Goal: Browse casually

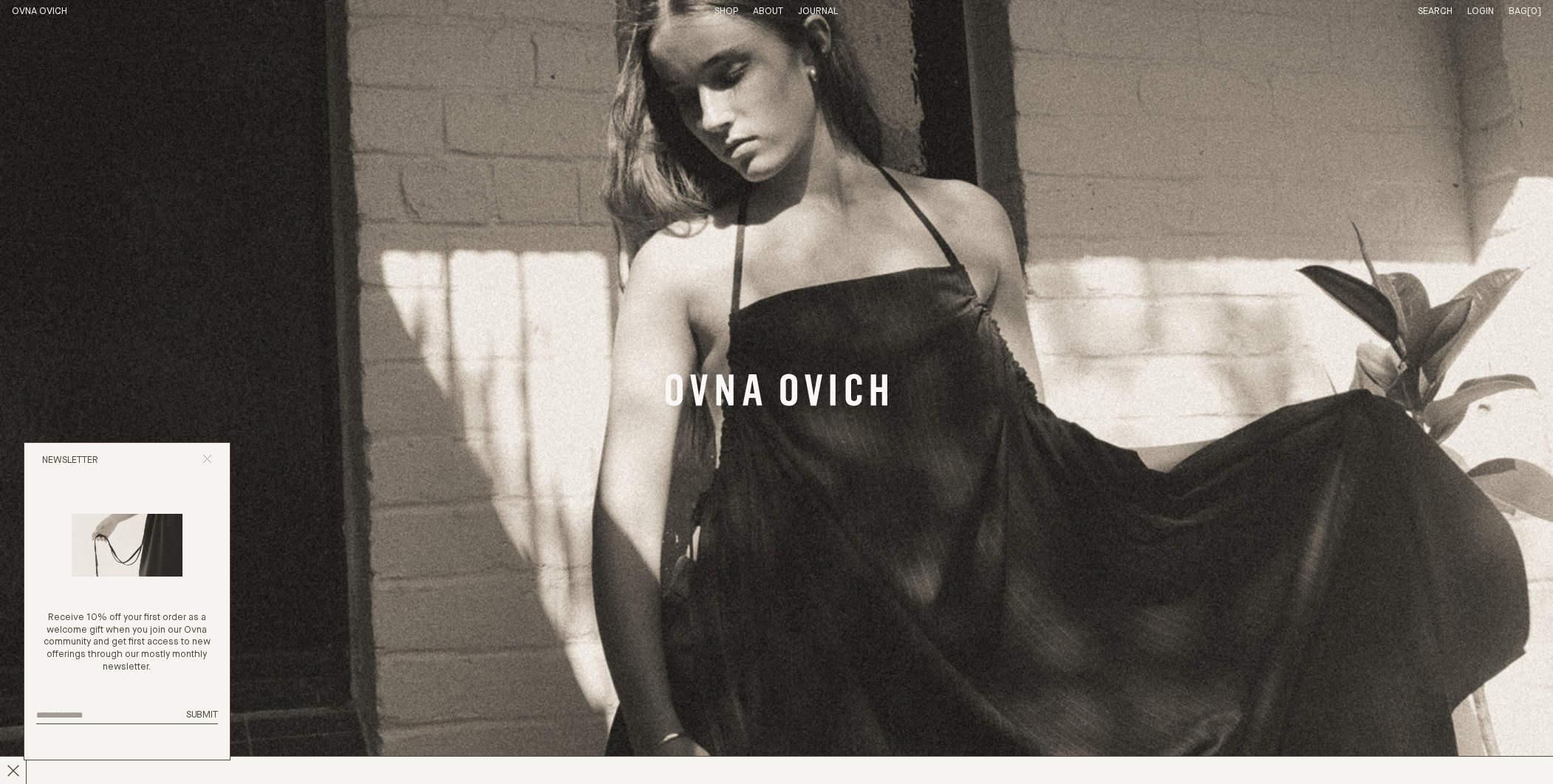
click at [206, 459] on line "Close popup" at bounding box center [207, 458] width 8 height 8
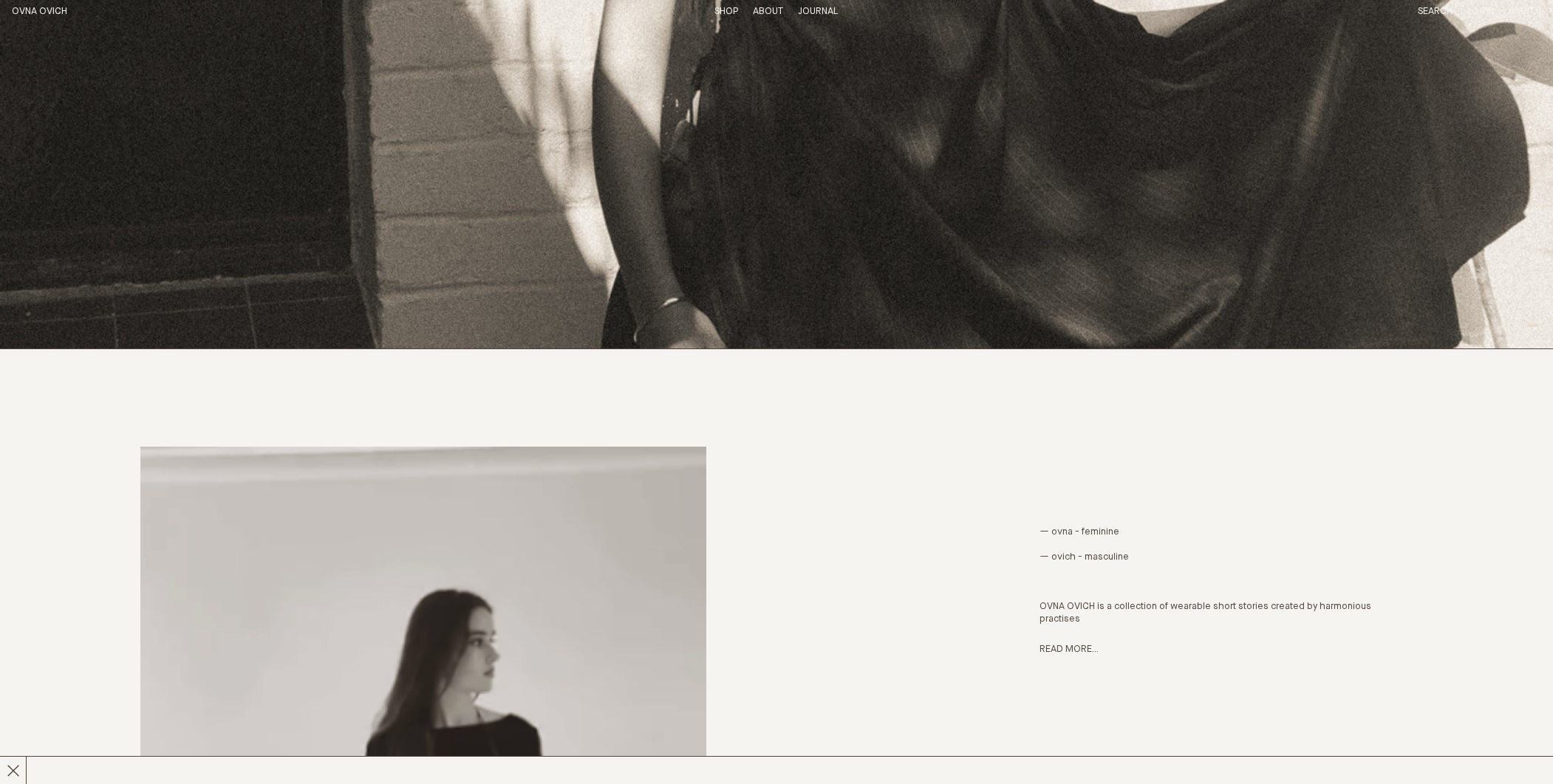
scroll to position [4, 0]
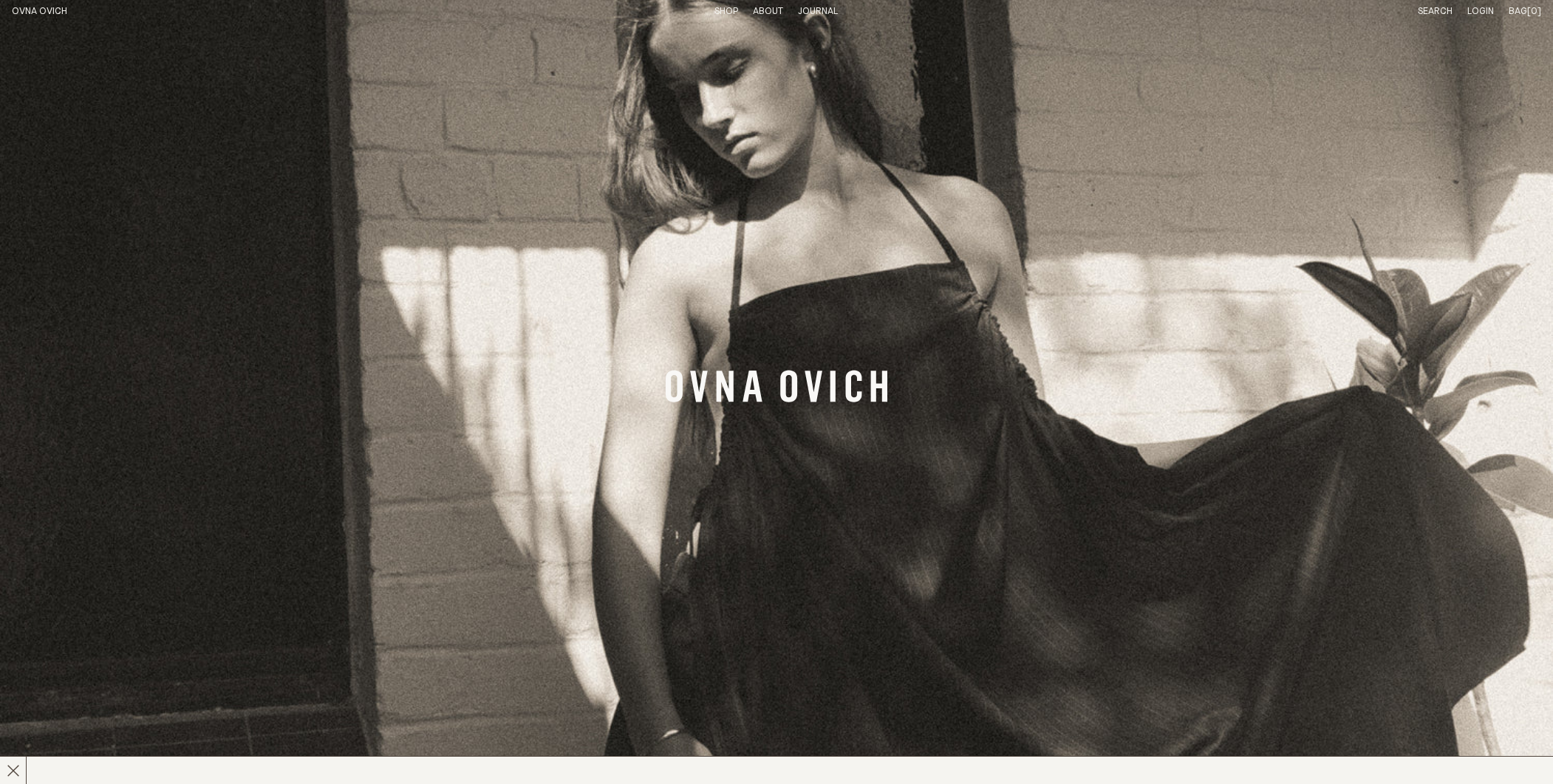
click at [720, 14] on link "Shop" at bounding box center [726, 11] width 24 height 10
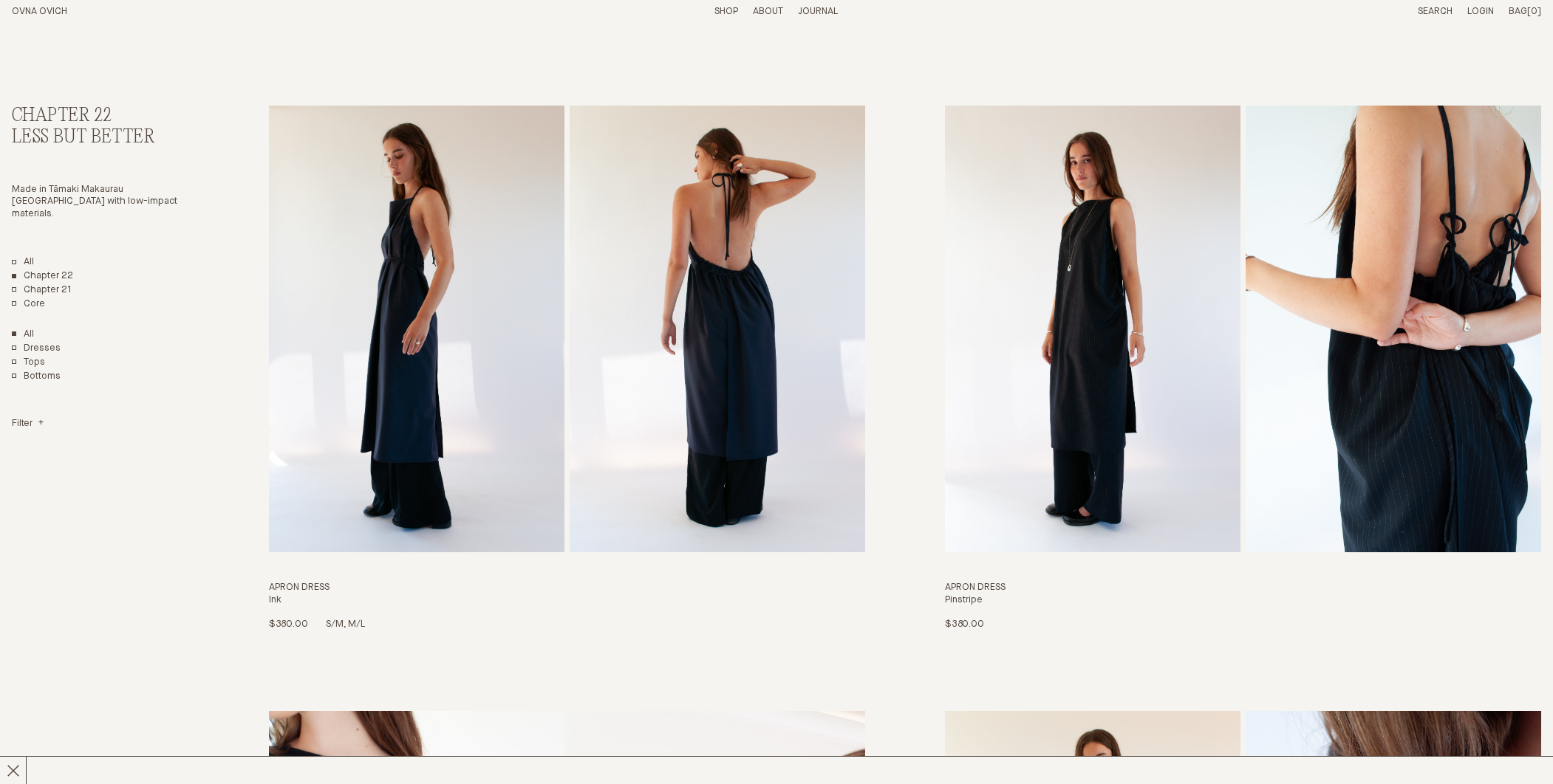
scroll to position [23, 0]
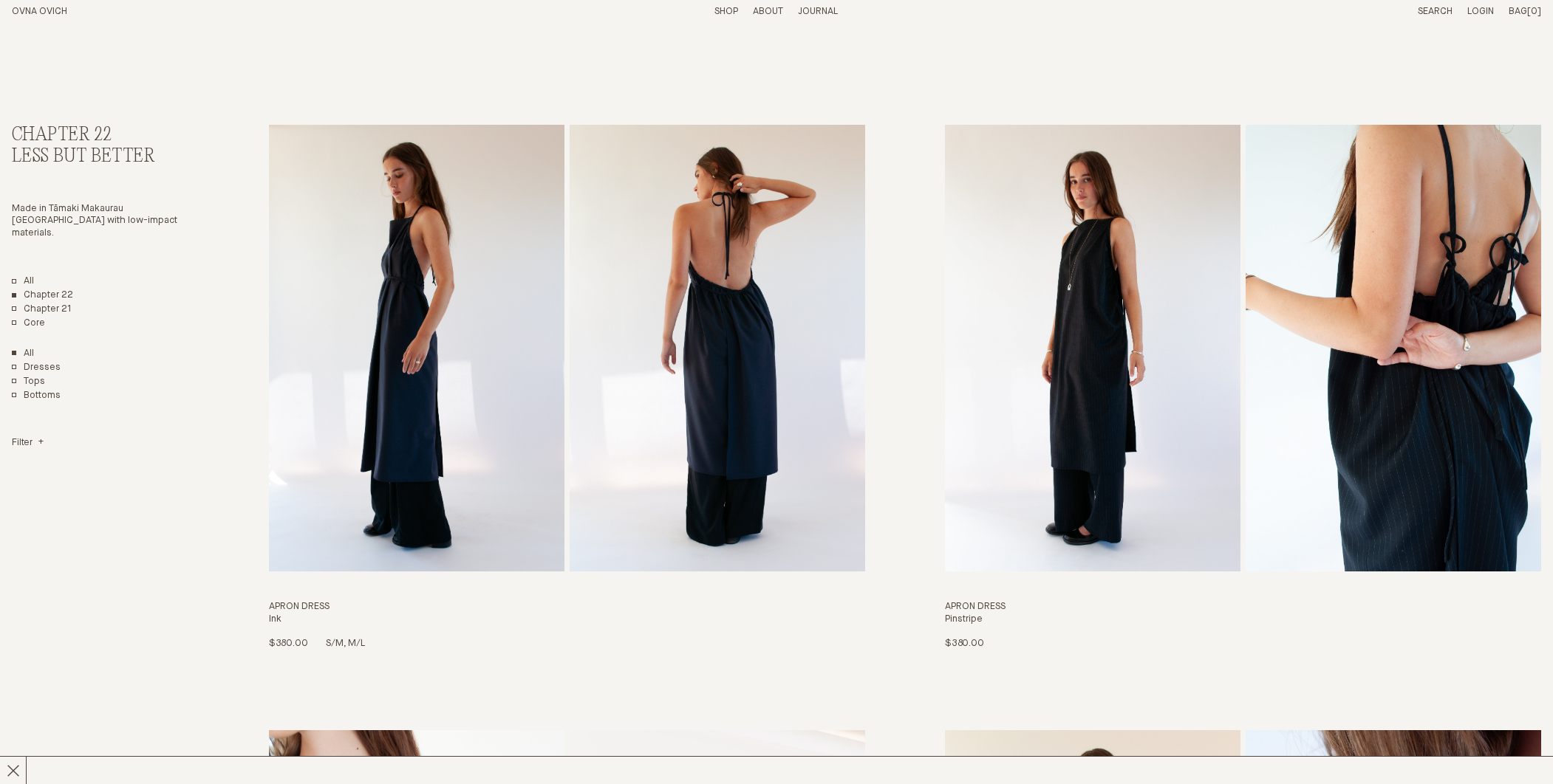
click at [563, 421] on img "Apron Dress" at bounding box center [417, 348] width 296 height 447
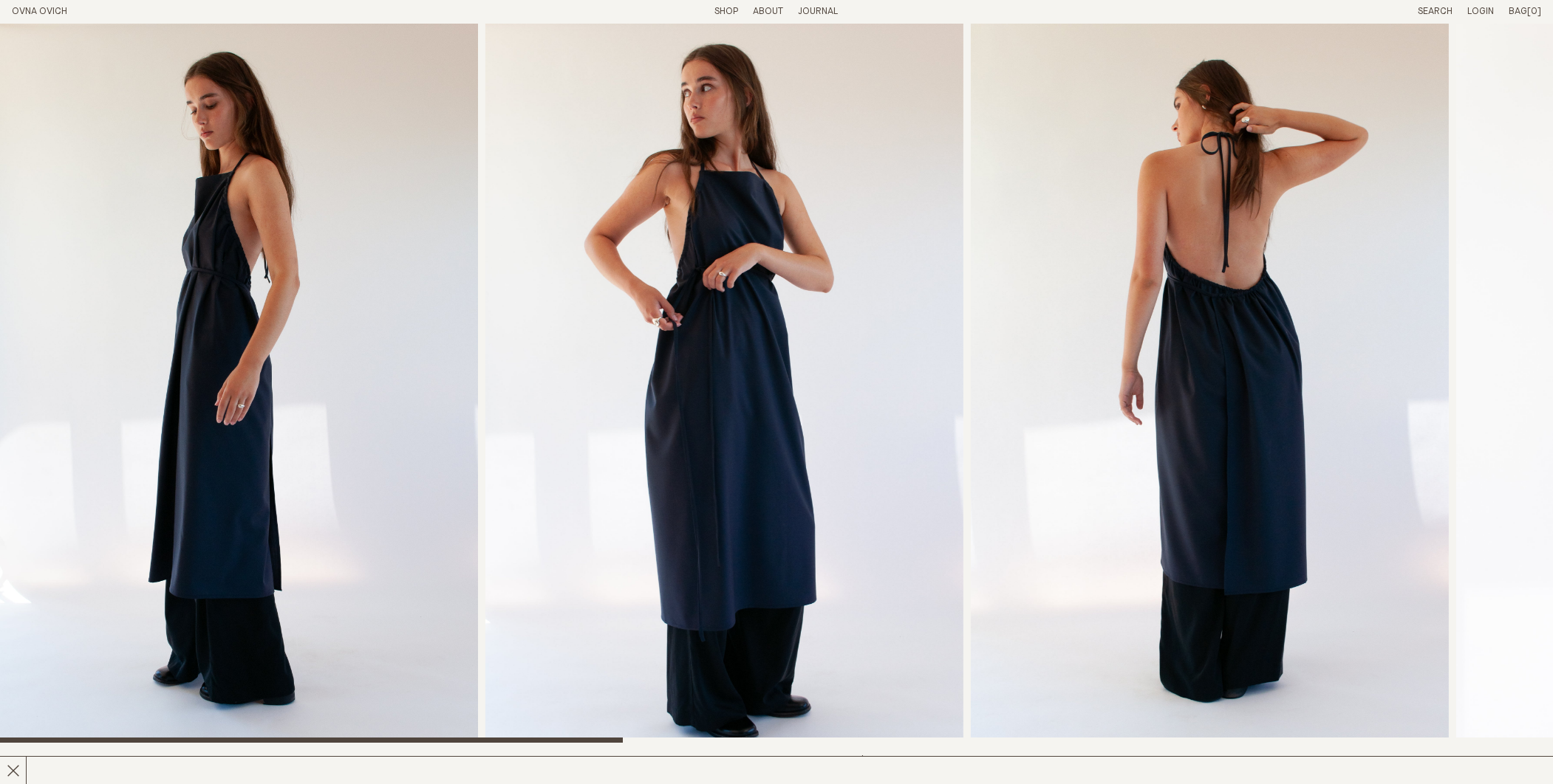
click at [729, 11] on link "Shop" at bounding box center [726, 11] width 24 height 10
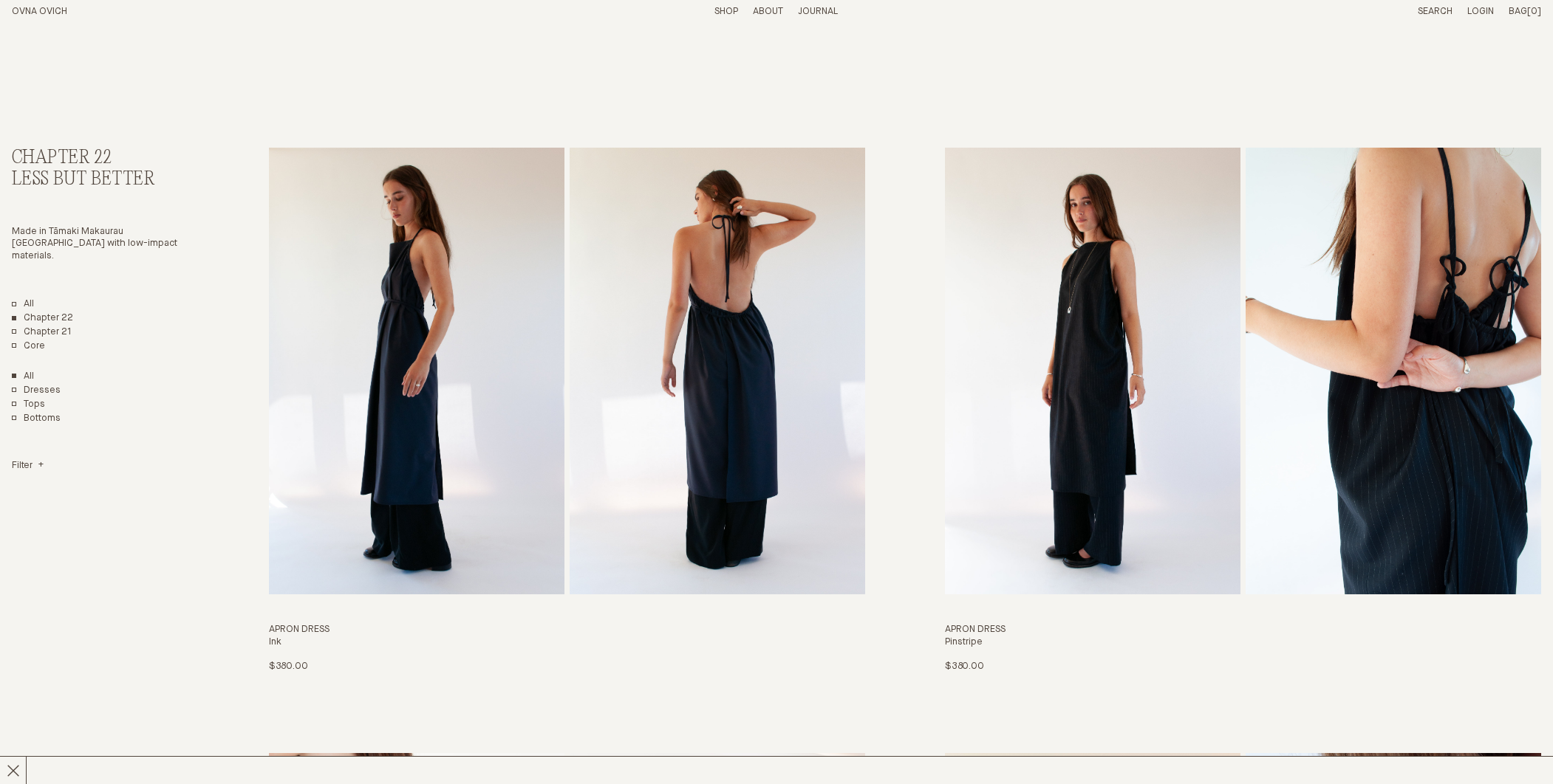
click at [780, 11] on p "About" at bounding box center [768, 12] width 30 height 12
click at [711, 12] on link "Story" at bounding box center [714, 11] width 29 height 10
